Goal: Communication & Community: Answer question/provide support

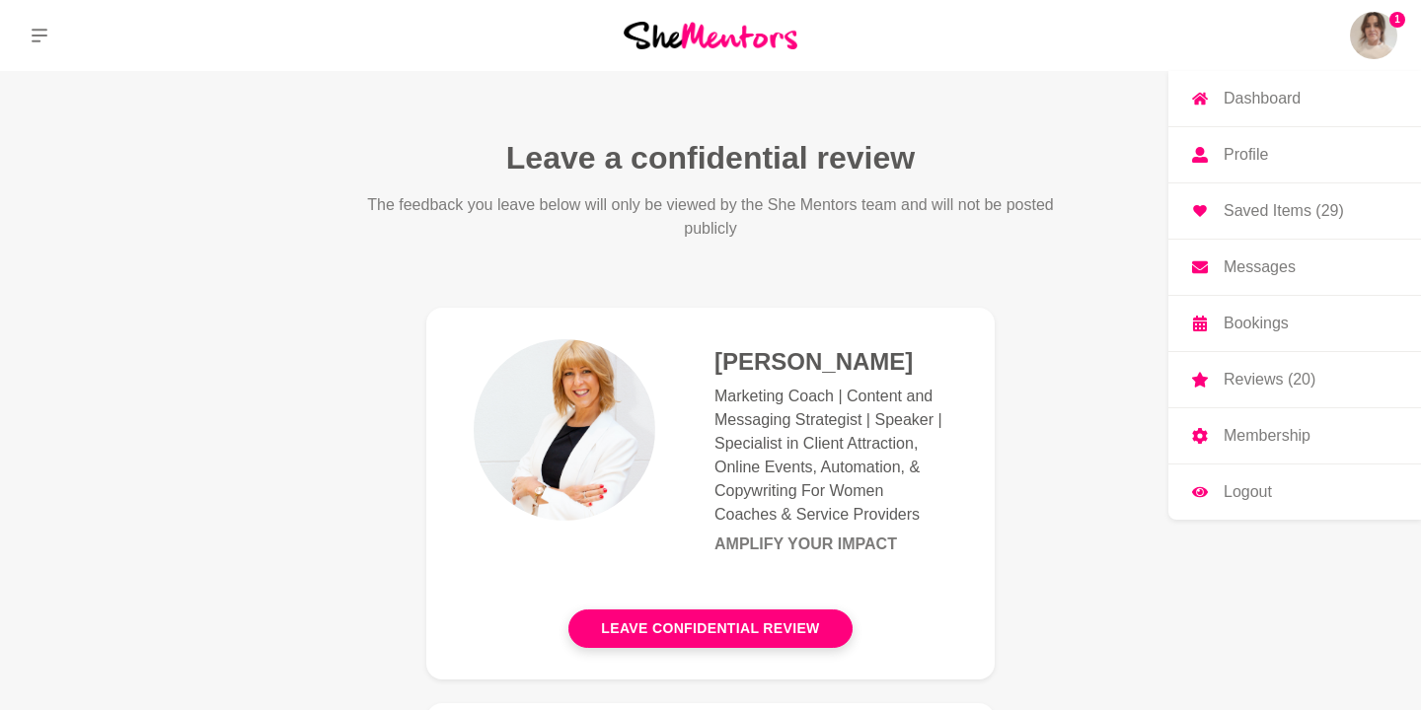
click at [1273, 270] on p "Messages" at bounding box center [1260, 268] width 72 height 16
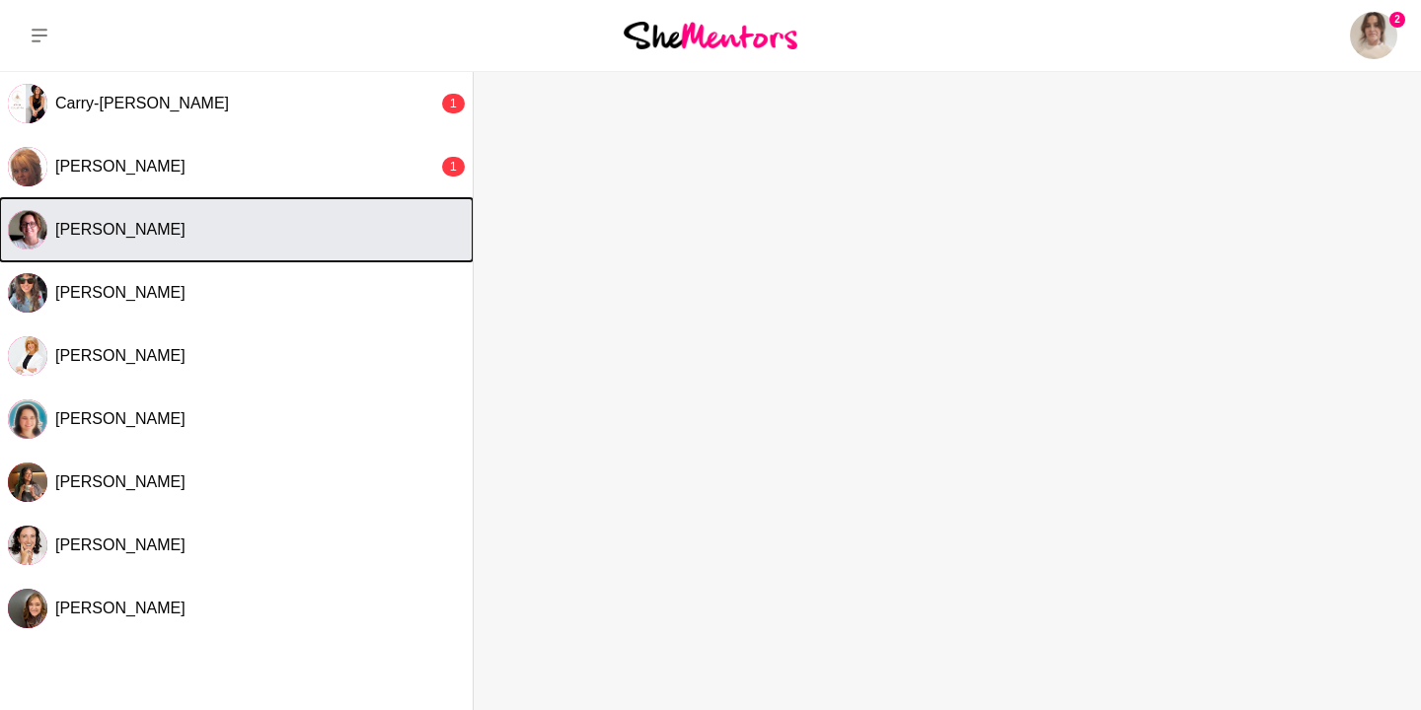
click at [256, 228] on div "[PERSON_NAME]" at bounding box center [259, 230] width 409 height 20
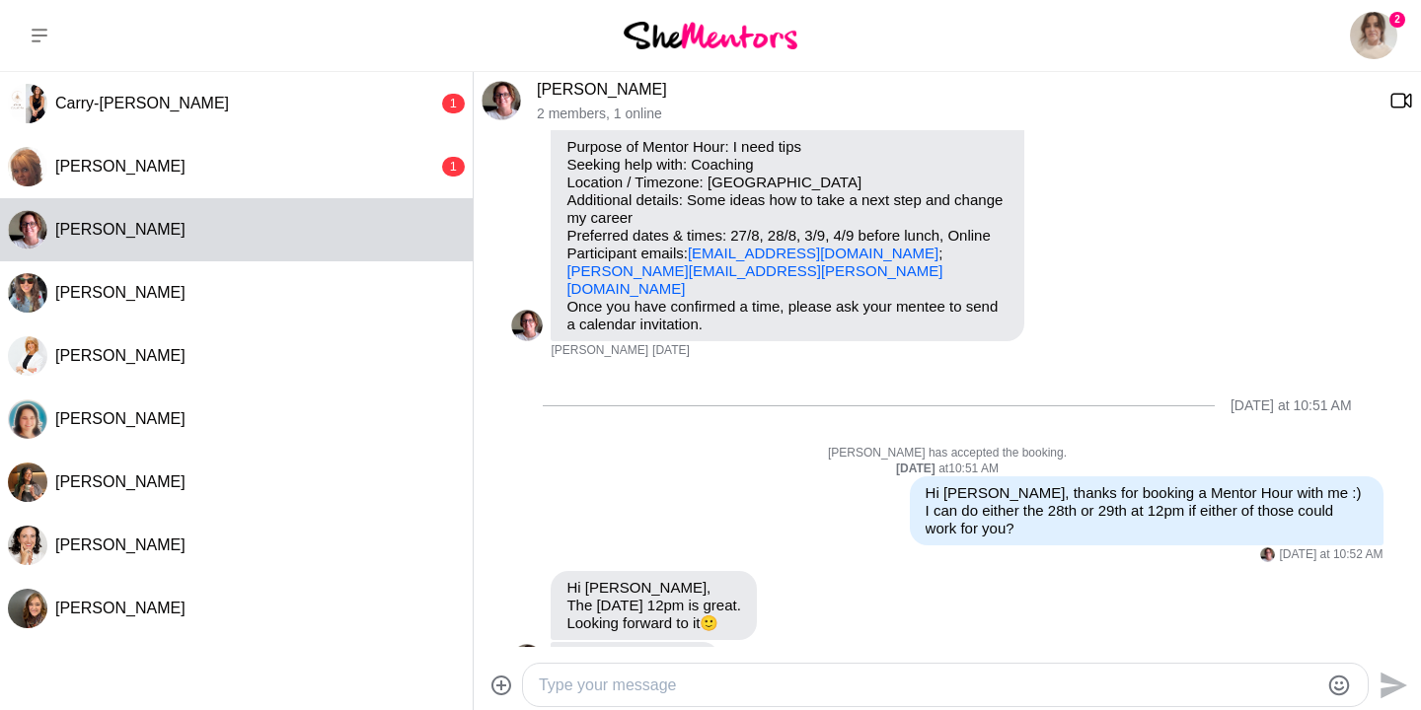
scroll to position [113, 0]
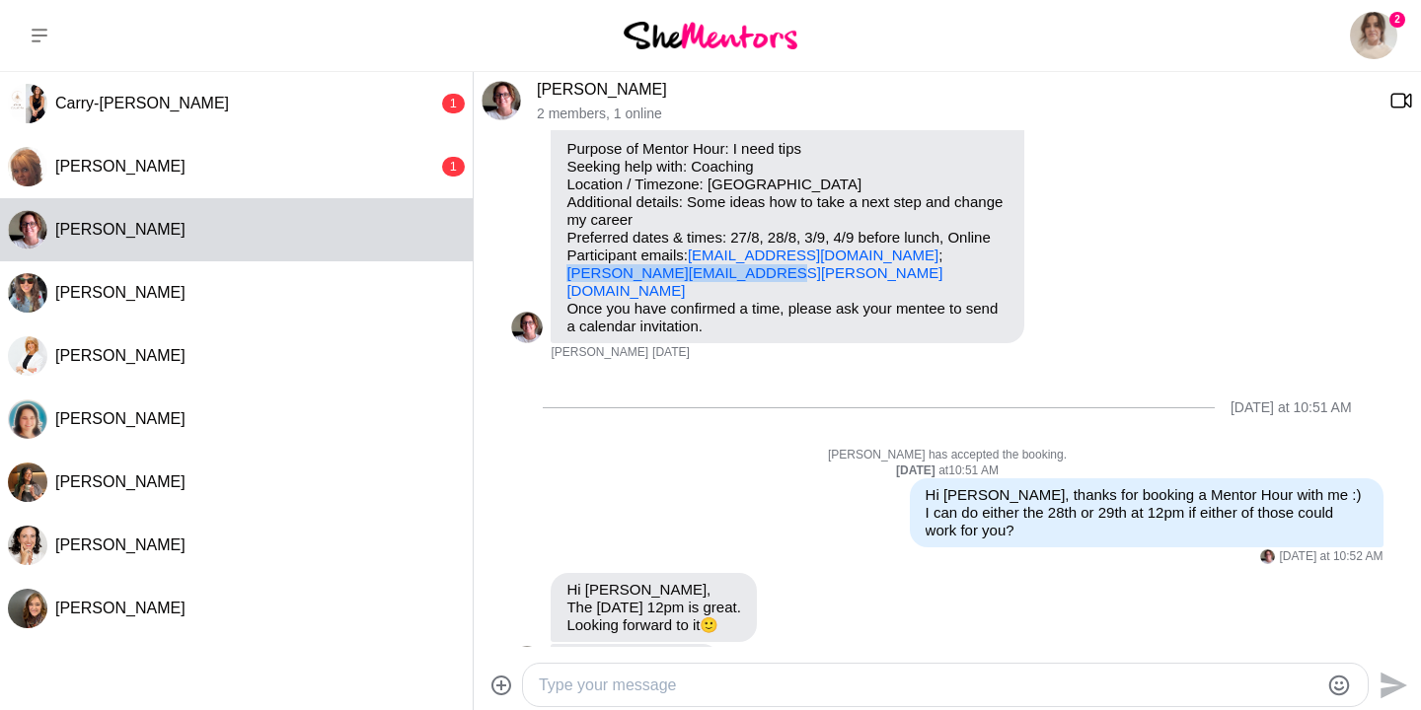
drag, startPoint x: 776, startPoint y: 275, endPoint x: 565, endPoint y: 269, distance: 210.3
click at [565, 269] on div "Hi [PERSON_NAME], I'd love to book a Mentor Hour with you! Purpose of Mentor Ho…" at bounding box center [788, 220] width 474 height 247
copy link "[PERSON_NAME][EMAIL_ADDRESS][PERSON_NAME][DOMAIN_NAME]"
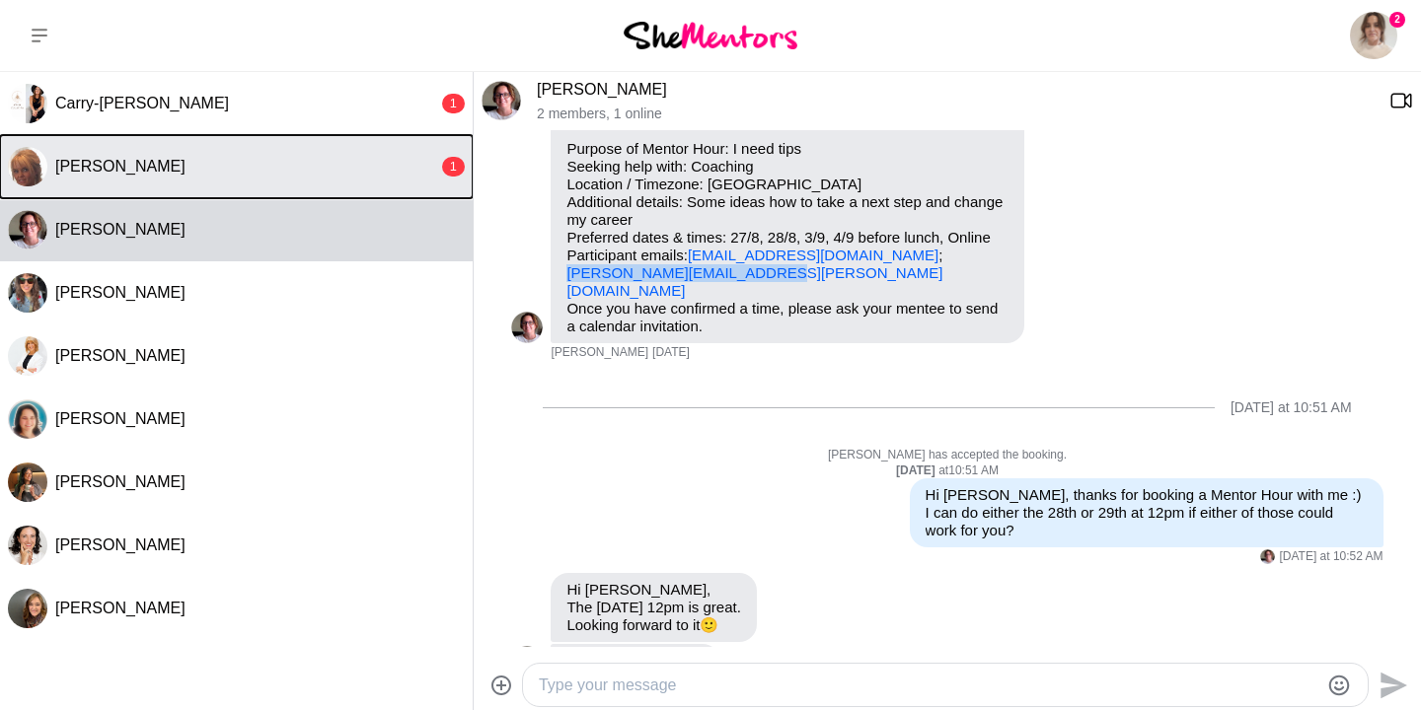
click at [222, 176] on div "[PERSON_NAME]" at bounding box center [246, 167] width 383 height 20
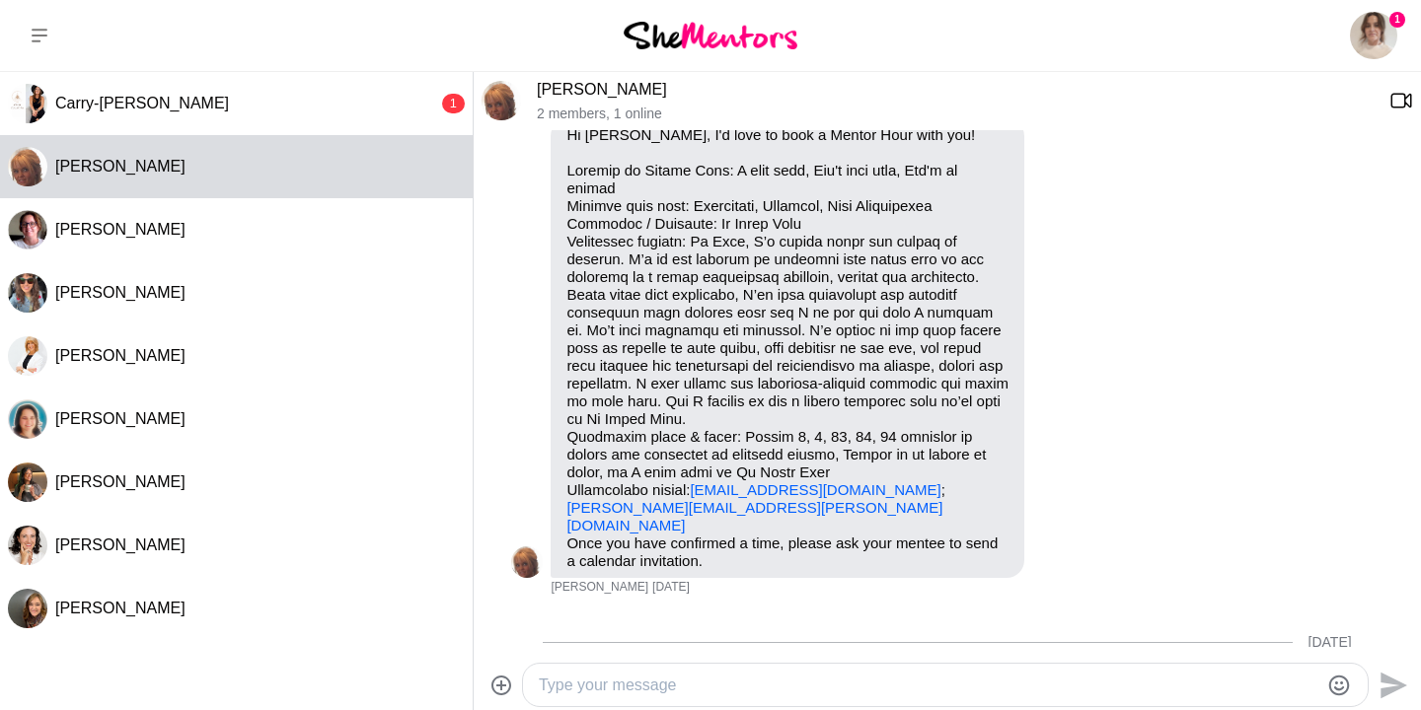
scroll to position [87, 0]
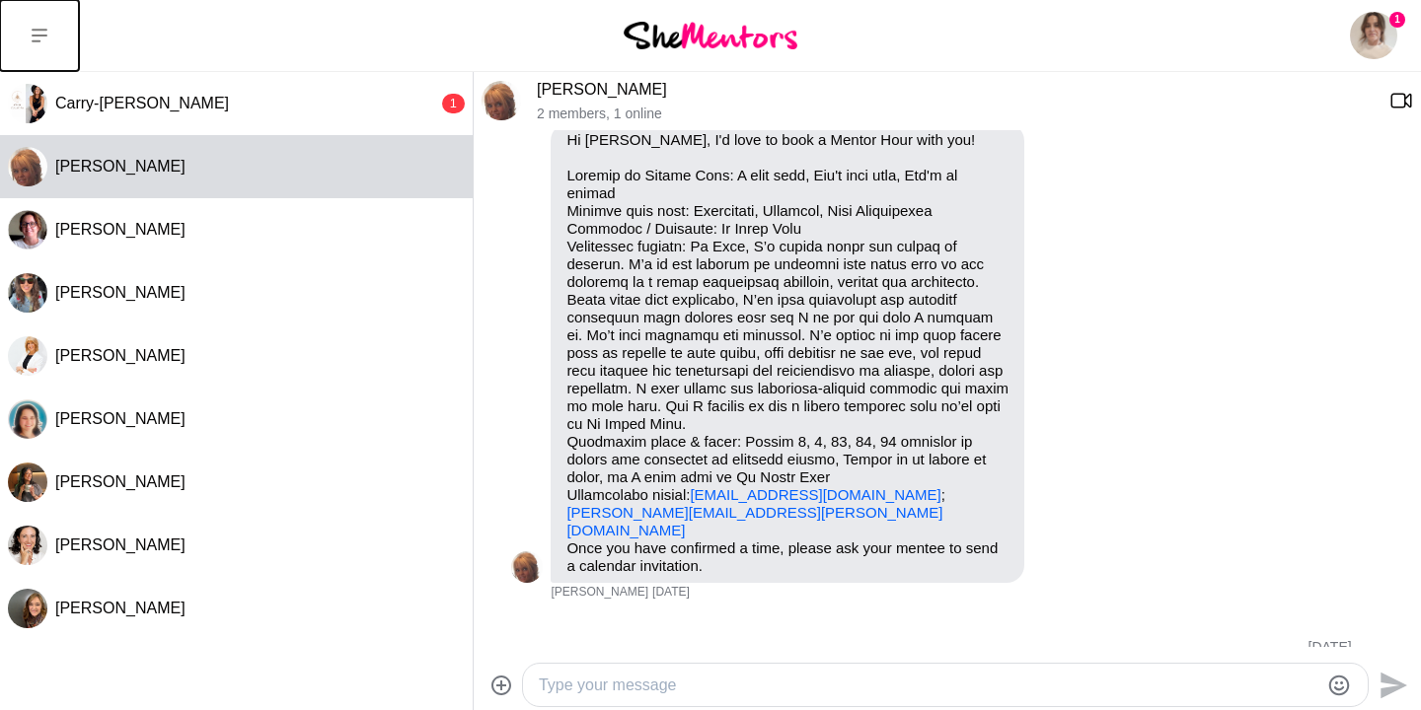
click at [44, 41] on icon at bounding box center [40, 36] width 16 height 16
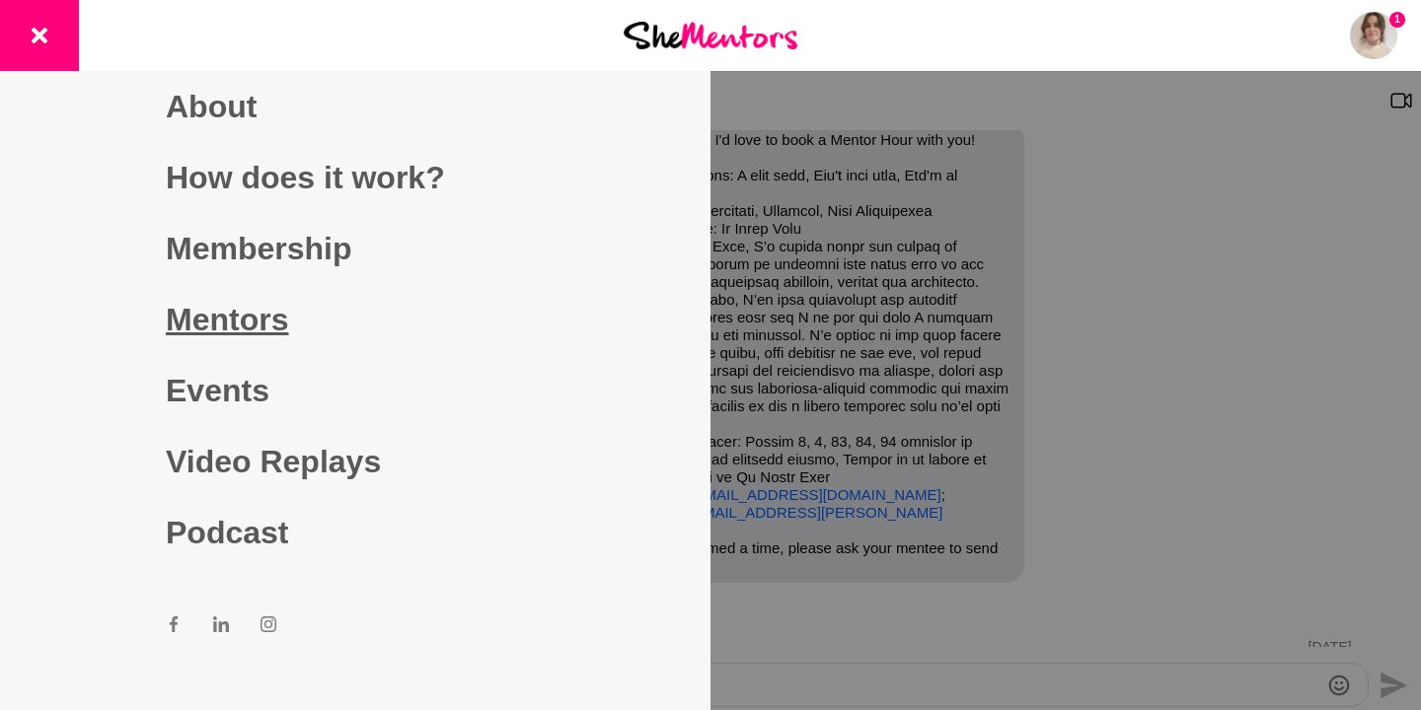
click at [213, 319] on link "Mentors" at bounding box center [355, 319] width 379 height 71
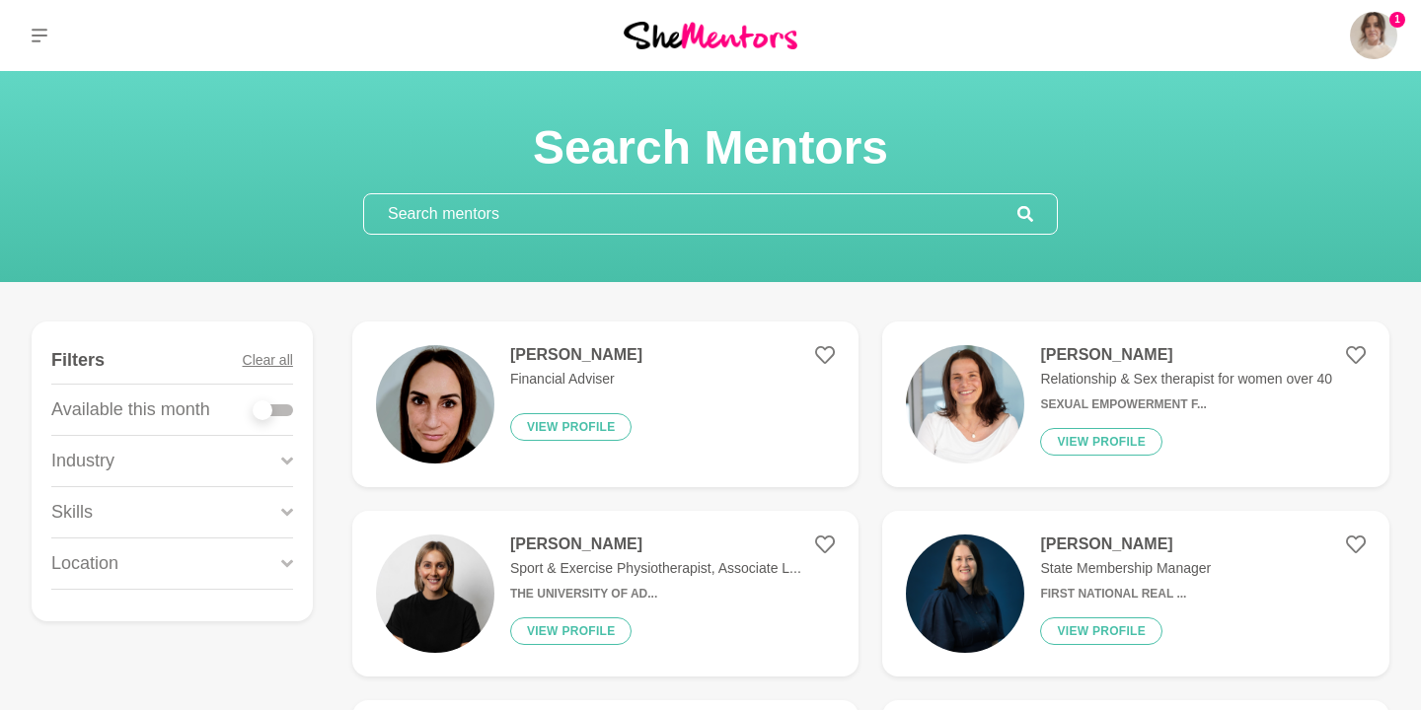
click at [269, 415] on div at bounding box center [263, 411] width 20 height 20
checkbox input "true"
